Goal: Task Accomplishment & Management: Use online tool/utility

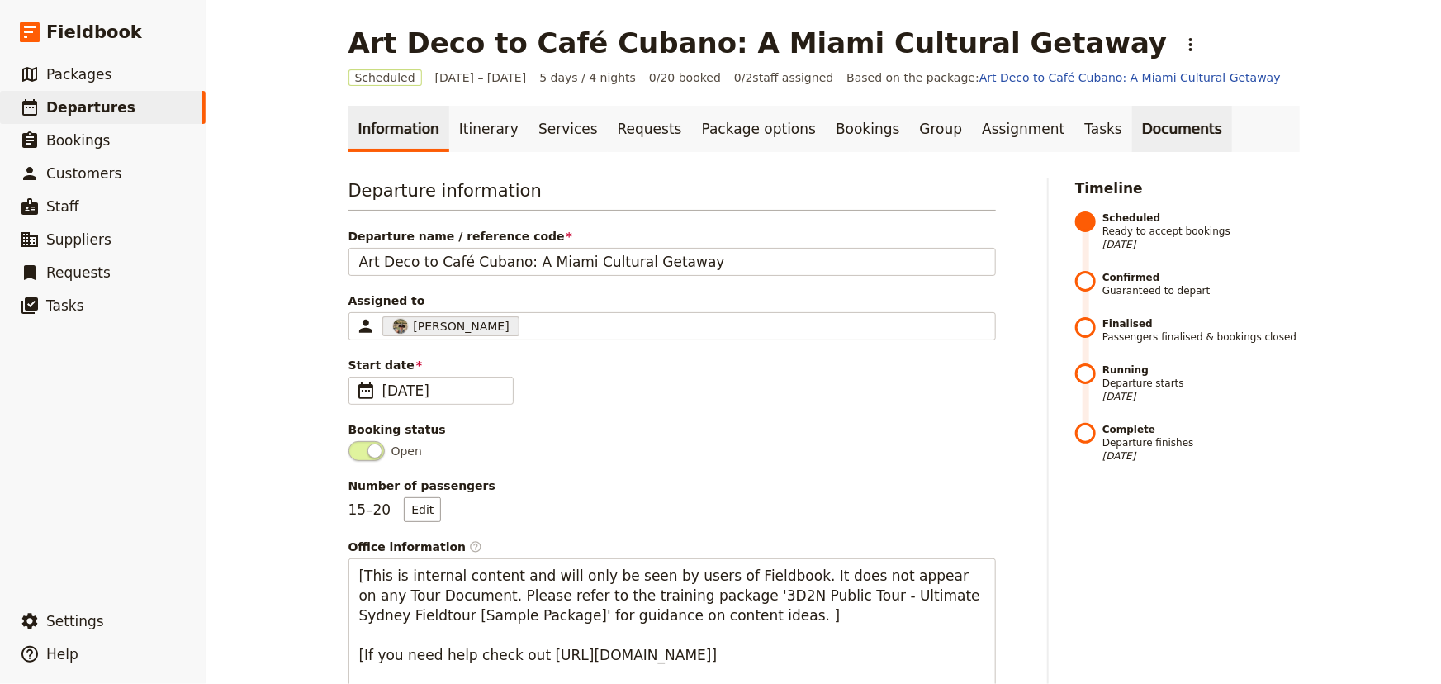
click at [1132, 130] on link "Documents" at bounding box center [1182, 129] width 100 height 46
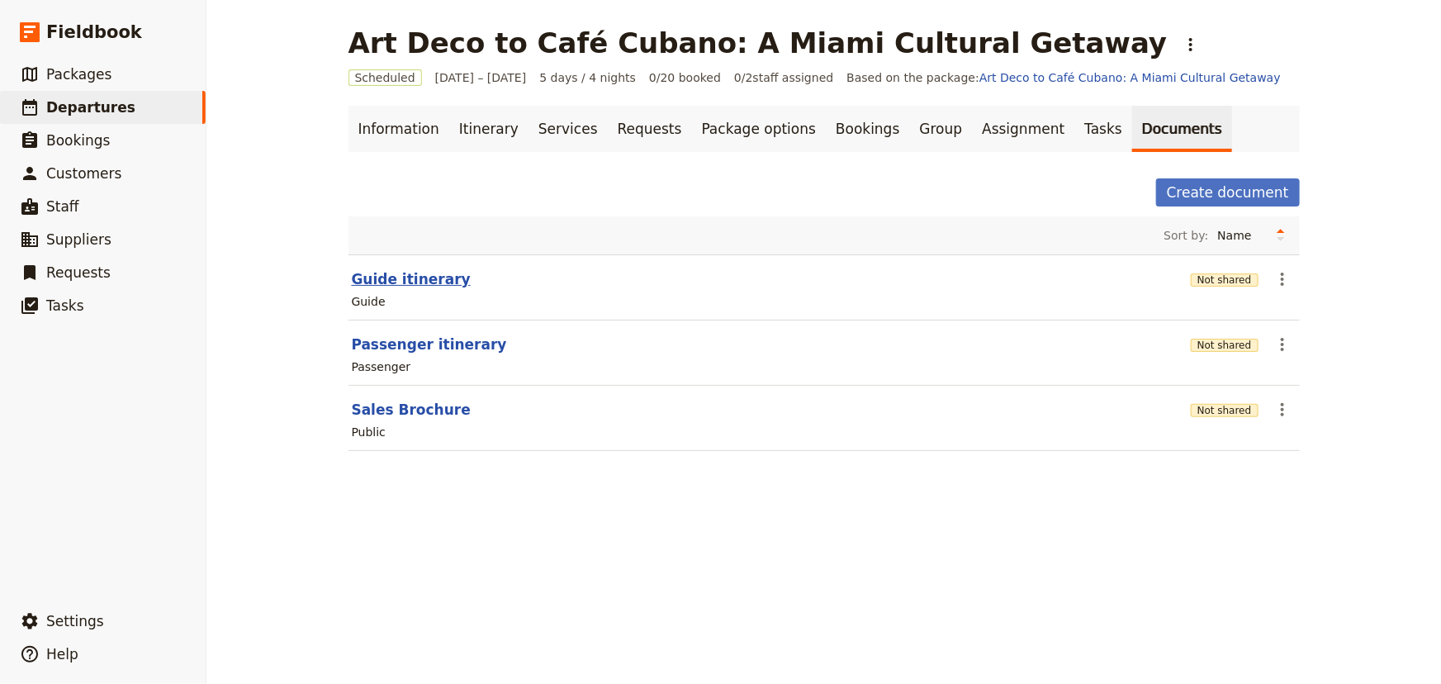
click at [416, 279] on button "Guide itinerary" at bounding box center [411, 279] width 119 height 20
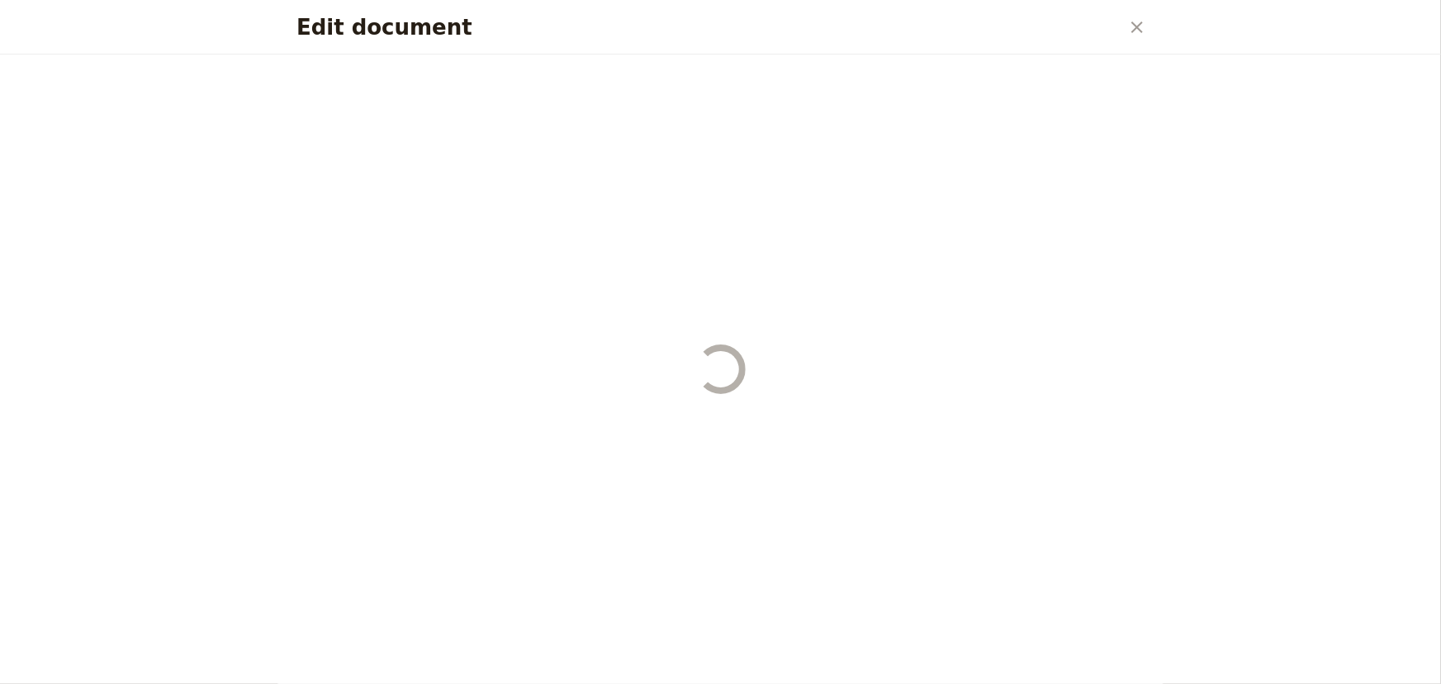
select select "STAFF"
select select "RUN_SHEET"
select select "DEFAULT"
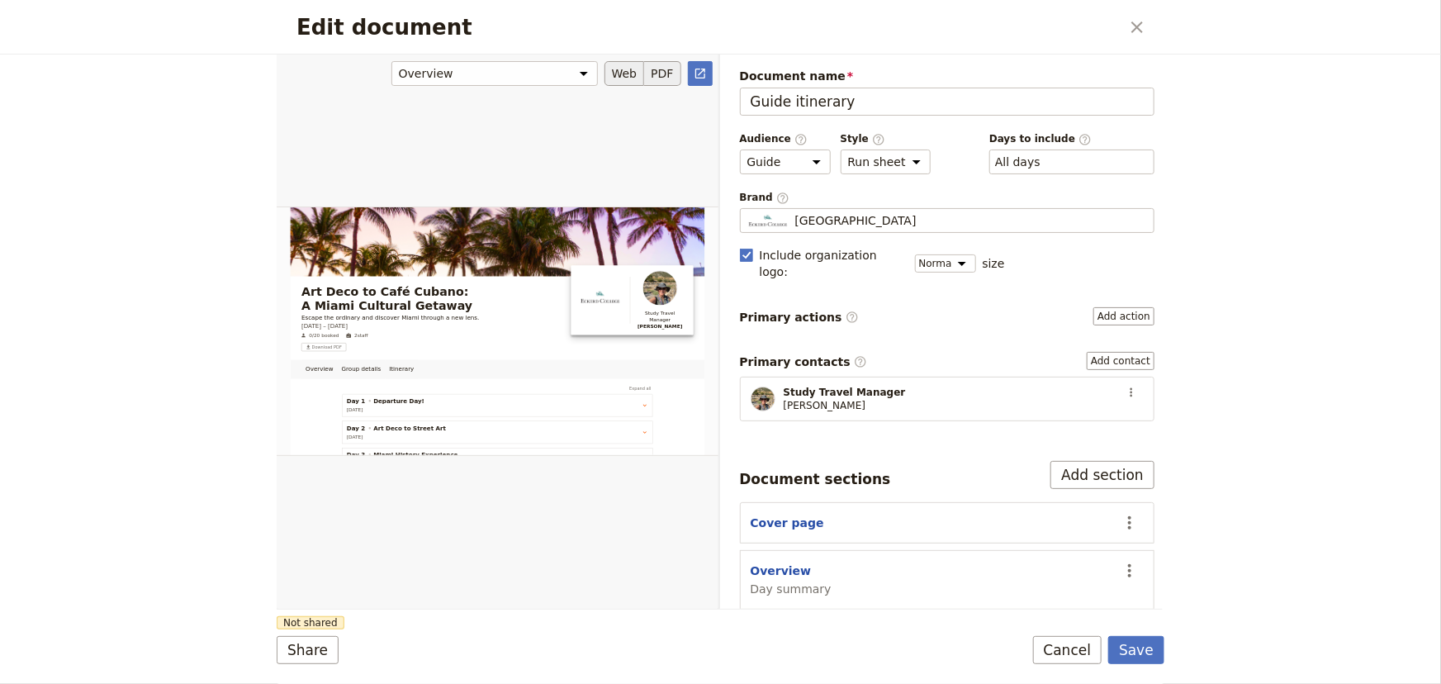
click at [666, 70] on button "PDF" at bounding box center [662, 73] width 36 height 25
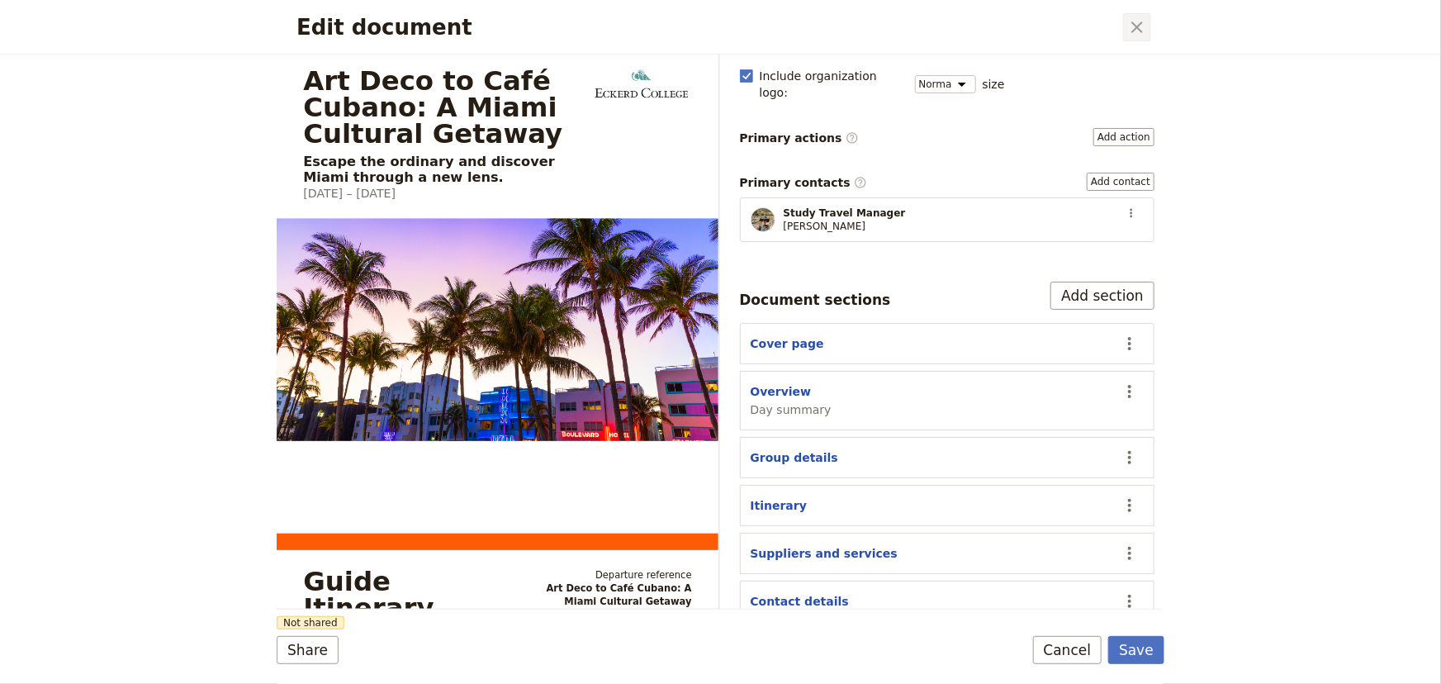
click at [1140, 27] on icon "Close dialog" at bounding box center [1137, 27] width 20 height 20
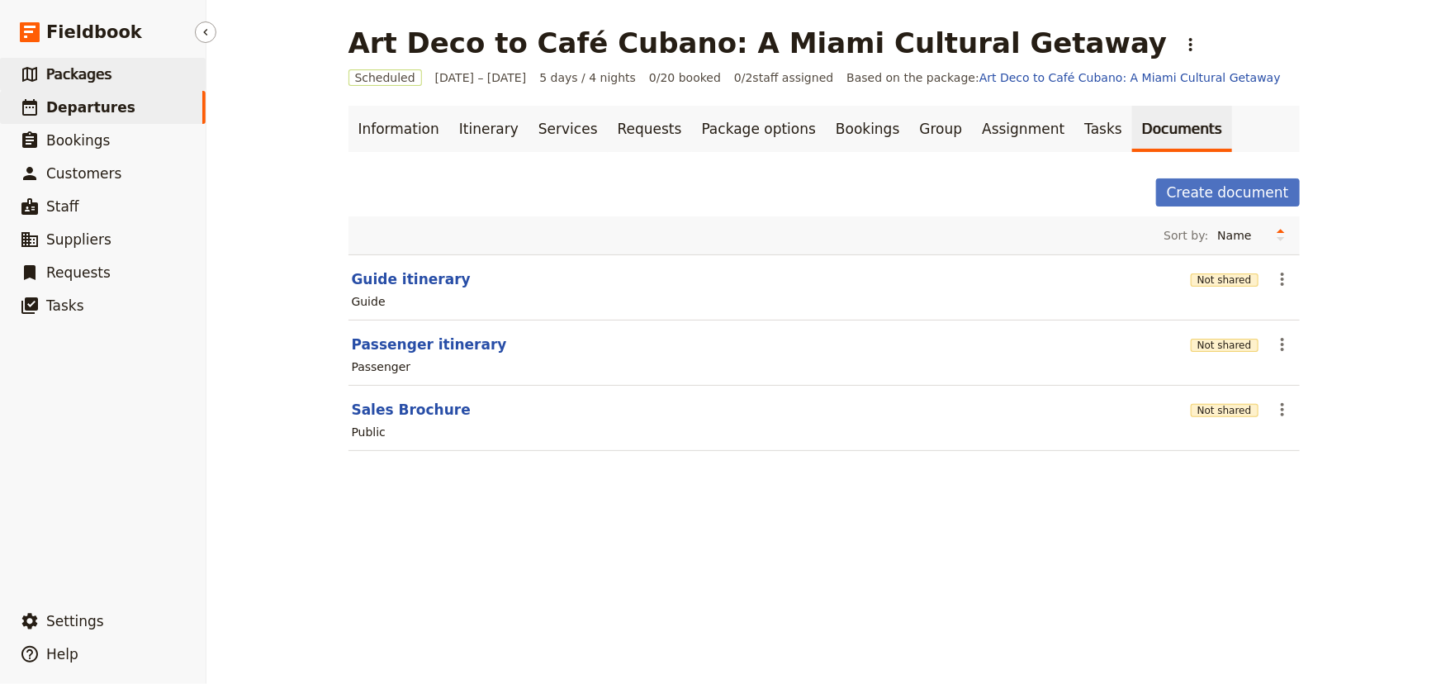
click at [57, 82] on span "Packages" at bounding box center [78, 74] width 65 height 17
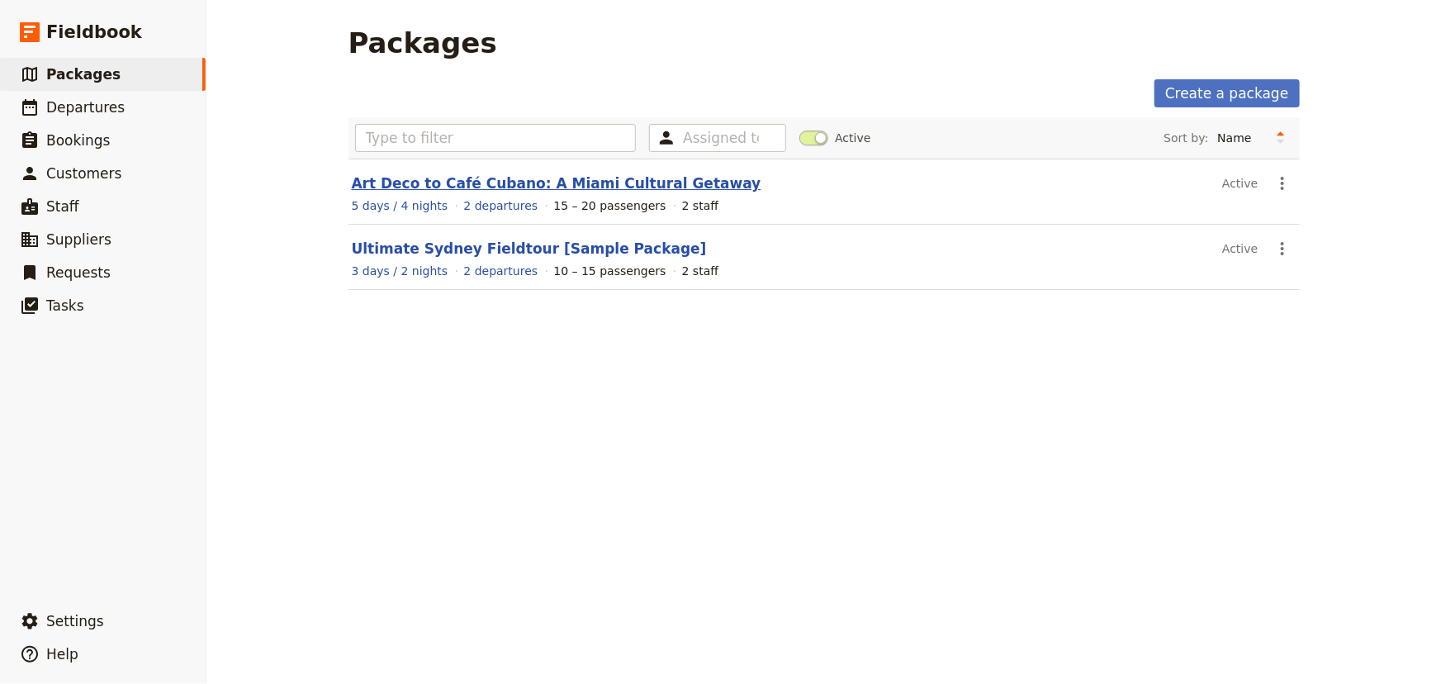
click at [476, 187] on link "Art Deco to Café Cubano: A Miami Cultural Getaway" at bounding box center [557, 183] width 410 height 17
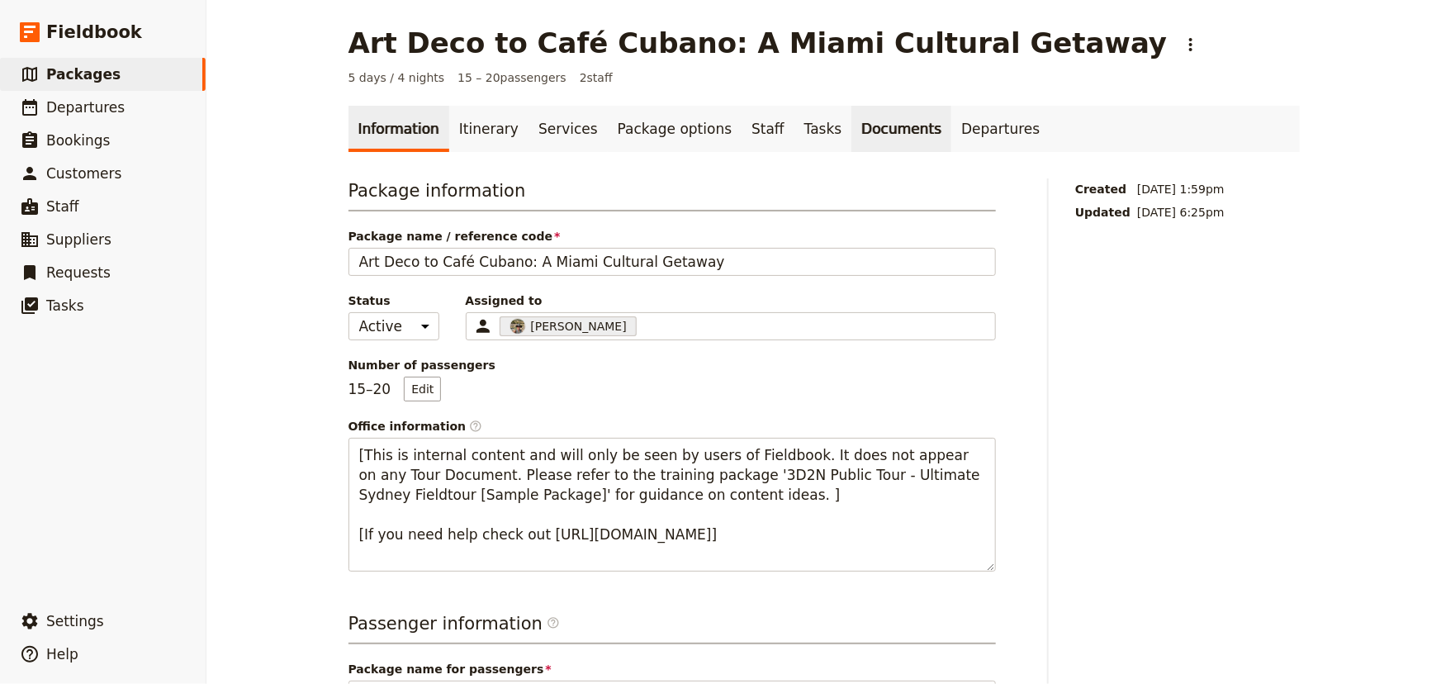
click at [851, 126] on link "Documents" at bounding box center [901, 129] width 100 height 46
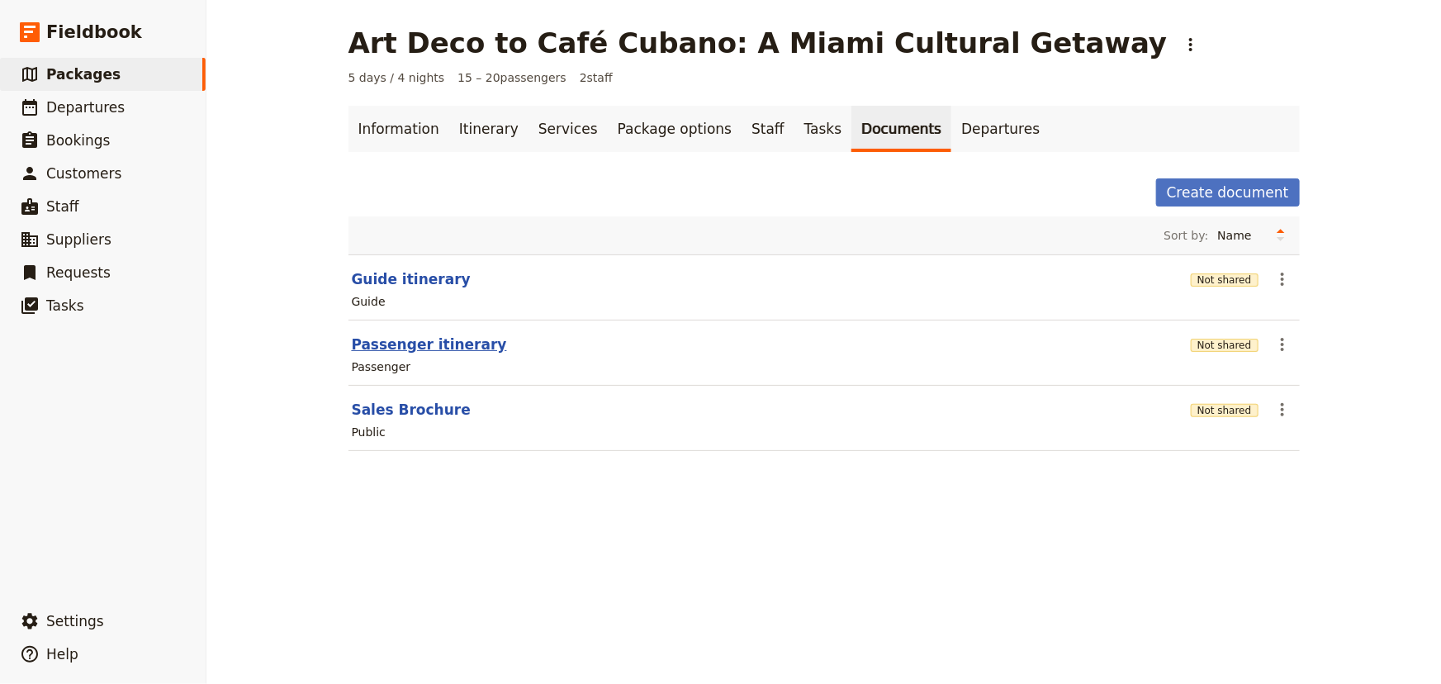
click at [381, 350] on button "Passenger itinerary" at bounding box center [429, 344] width 155 height 20
select select "PASSENGER"
select select "RUN_SHEET"
select select "DEFAULT"
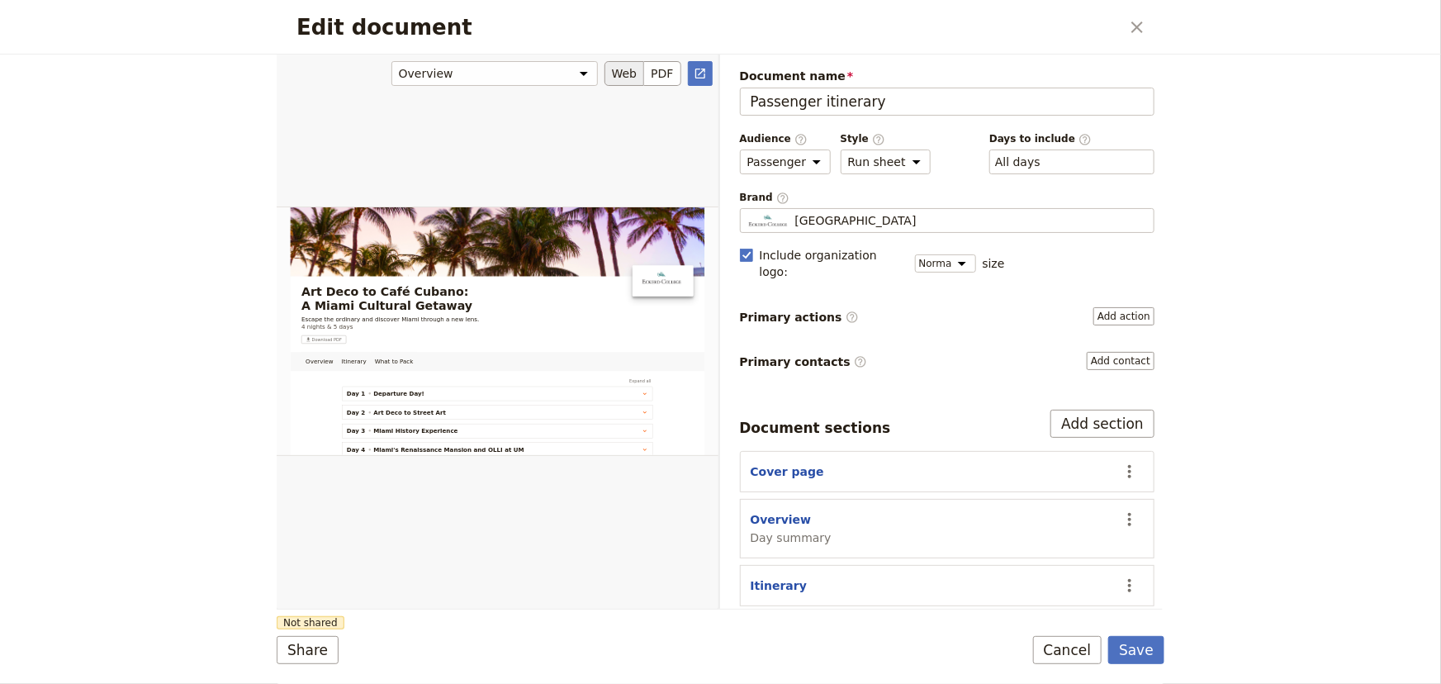
click at [619, 69] on button "Web" at bounding box center [625, 73] width 40 height 25
click at [673, 66] on button "PDF" at bounding box center [662, 73] width 36 height 25
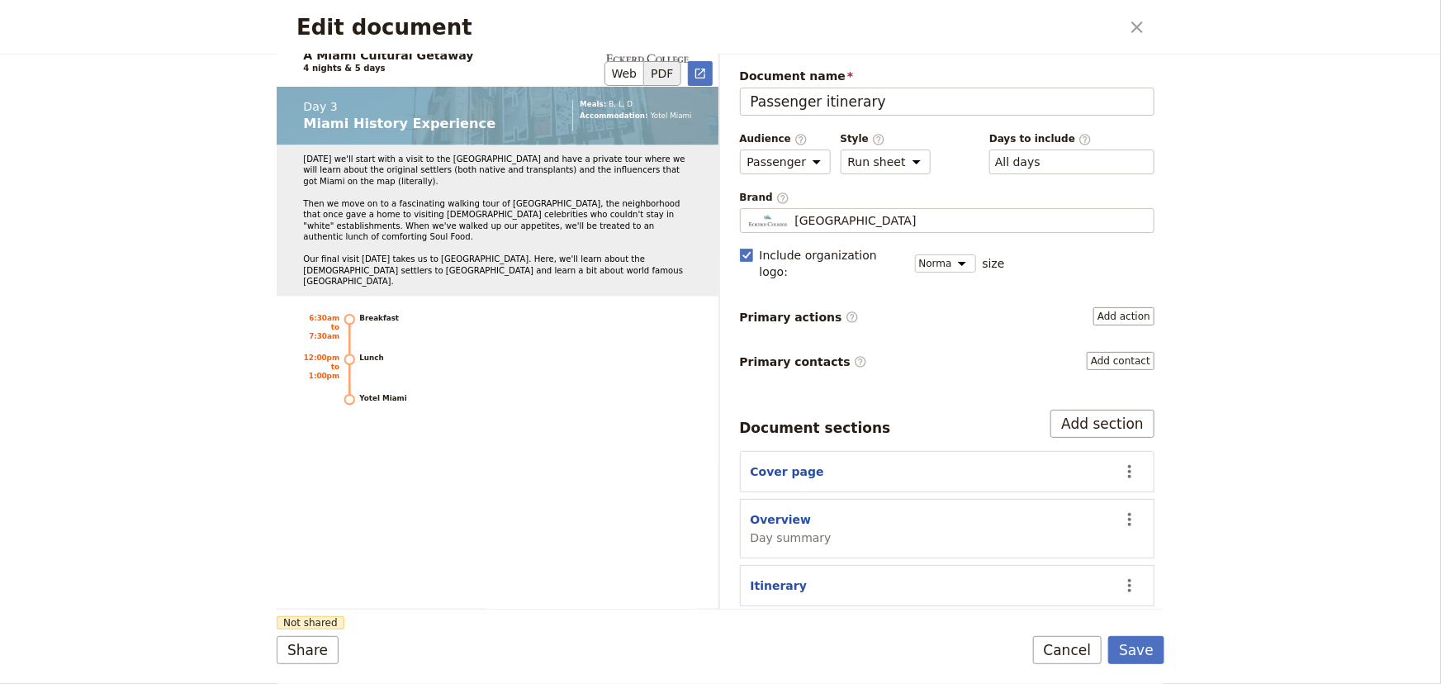
scroll to position [3678, 0]
